Goal: Task Accomplishment & Management: Manage account settings

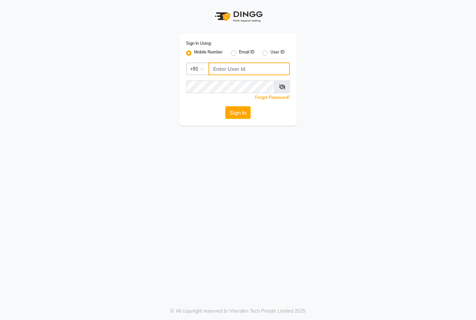
type input "8767730198"
drag, startPoint x: 187, startPoint y: 53, endPoint x: 196, endPoint y: 58, distance: 10.2
click at [194, 54] on label "Mobile Number" at bounding box center [208, 53] width 29 height 8
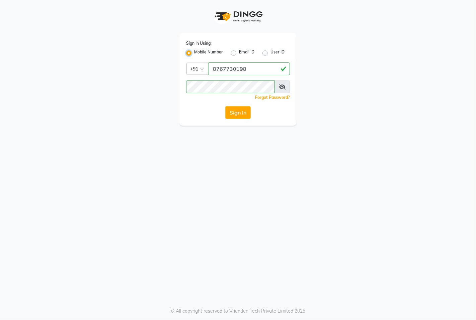
click at [194, 54] on input "Mobile Number" at bounding box center [196, 51] width 4 height 4
click at [225, 68] on input "Username" at bounding box center [248, 69] width 81 height 13
type input "8767730198"
click at [245, 111] on button "Sign In" at bounding box center [237, 112] width 25 height 13
